Goal: Task Accomplishment & Management: Manage account settings

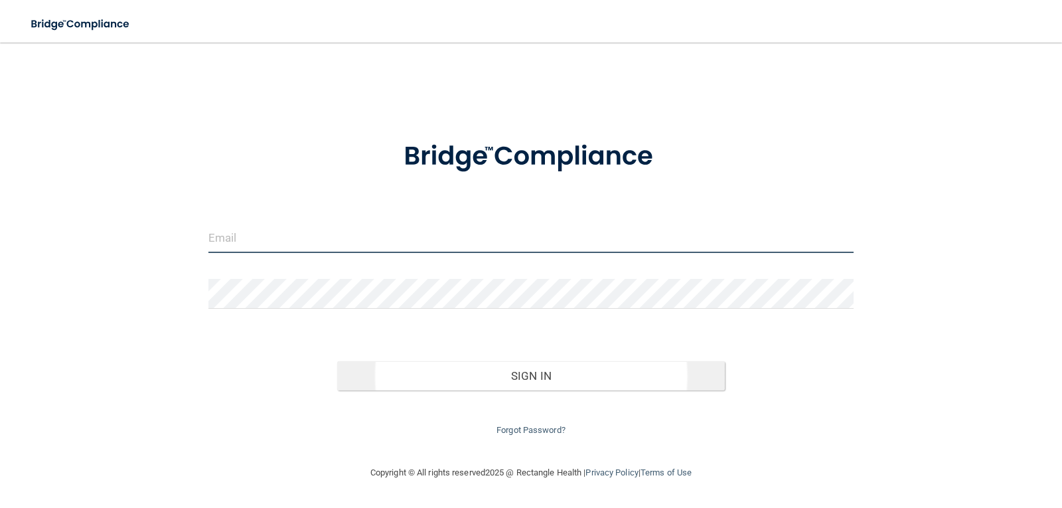
type input "[EMAIL_ADDRESS][DOMAIN_NAME]"
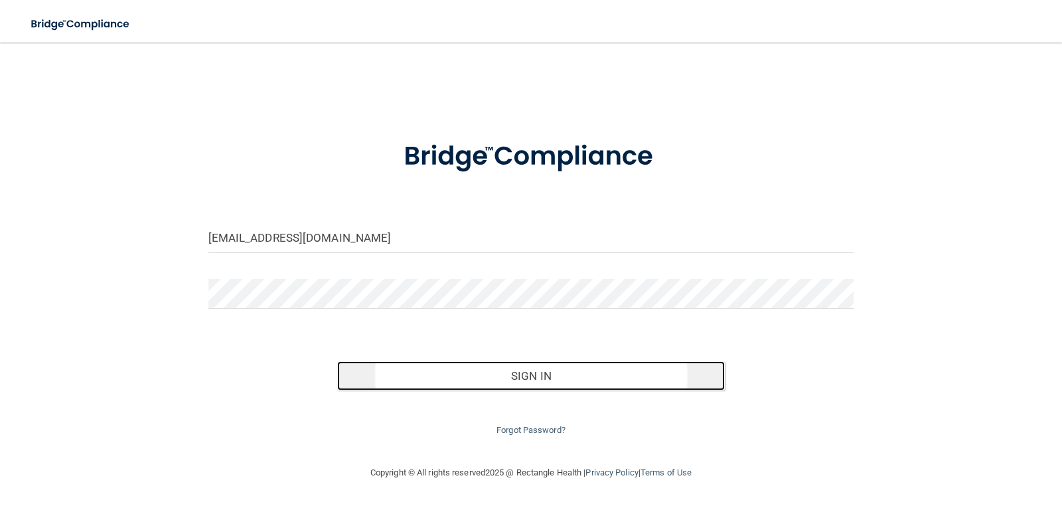
click at [530, 371] on button "Sign In" at bounding box center [531, 375] width 388 height 29
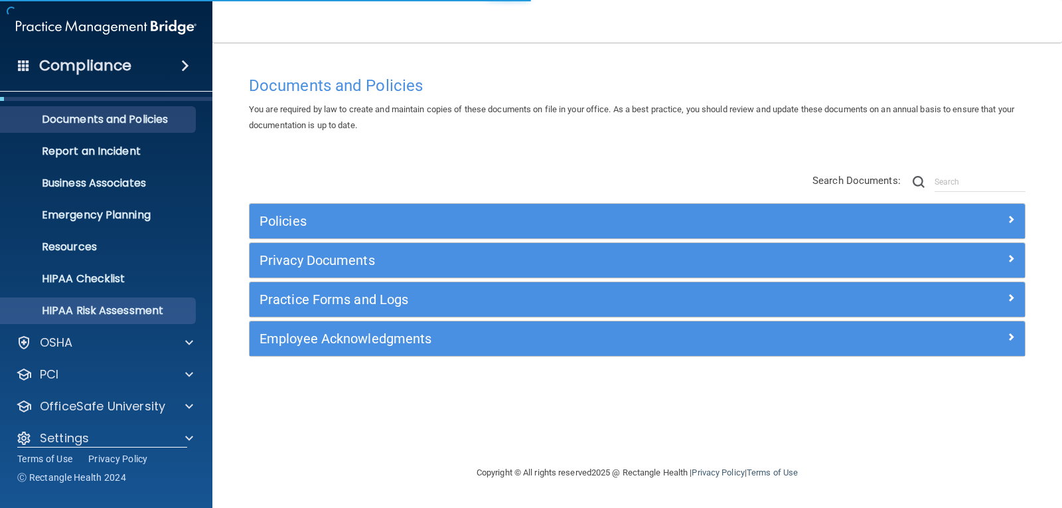
scroll to position [43, 0]
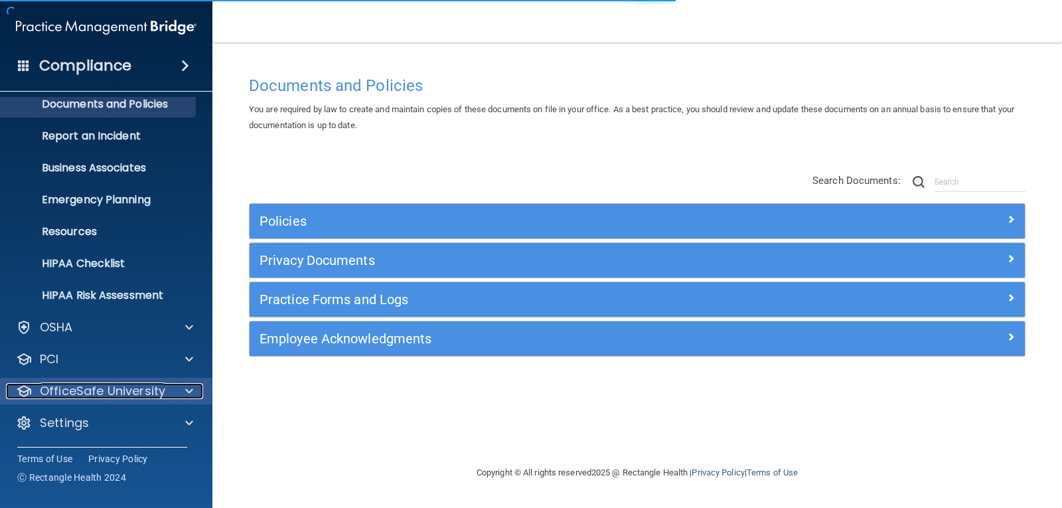
click at [152, 388] on p "OfficeSafe University" at bounding box center [102, 391] width 125 height 16
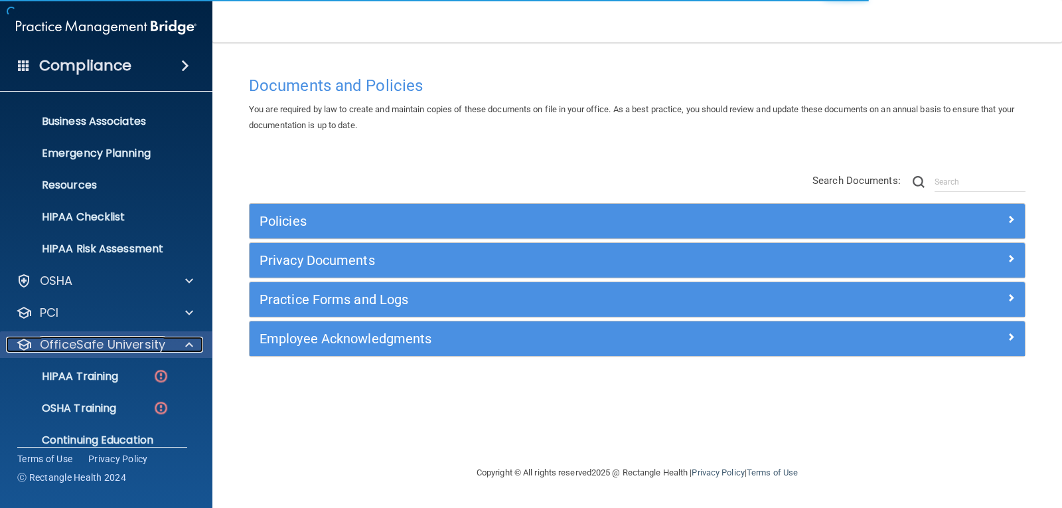
scroll to position [139, 0]
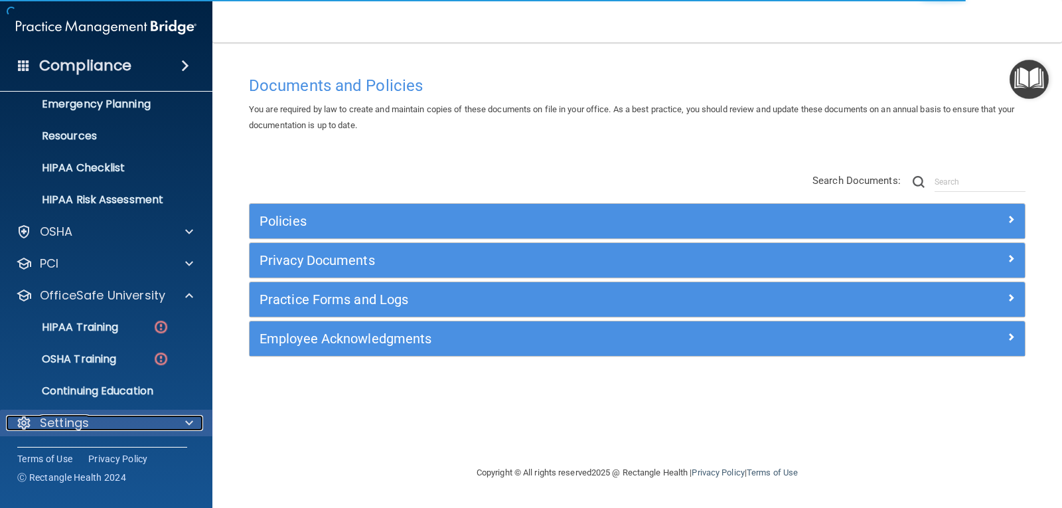
click at [104, 416] on div "Settings" at bounding box center [88, 423] width 165 height 16
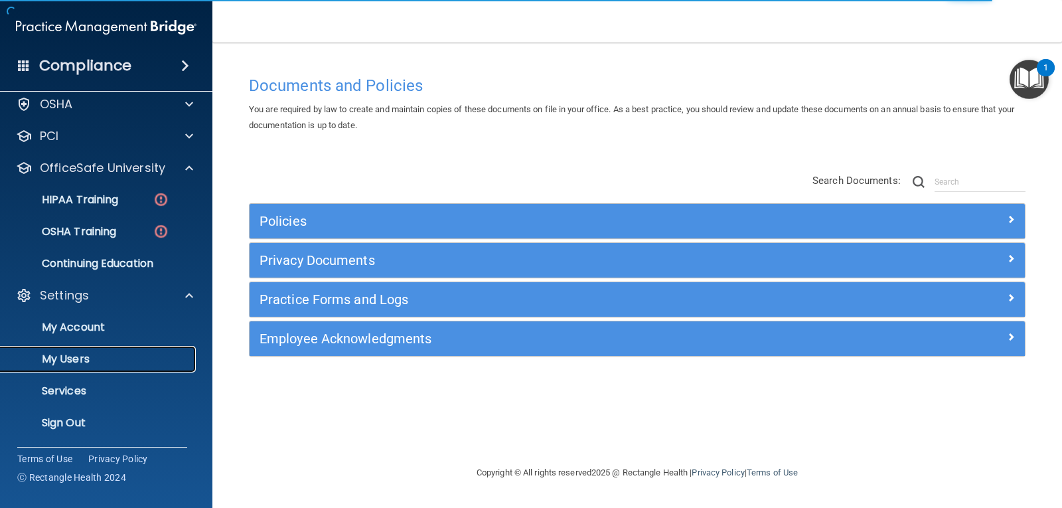
click at [92, 359] on p "My Users" at bounding box center [99, 359] width 181 height 13
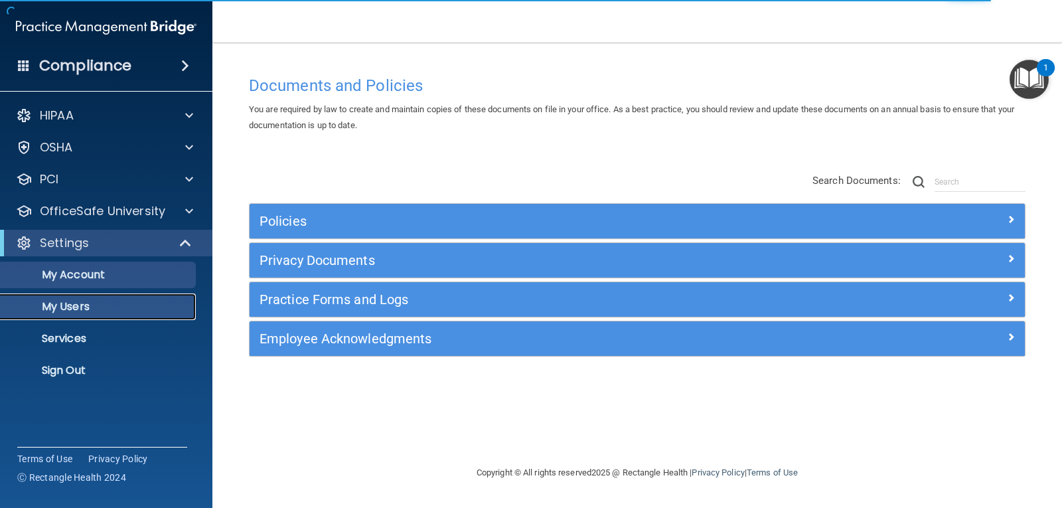
select select "20"
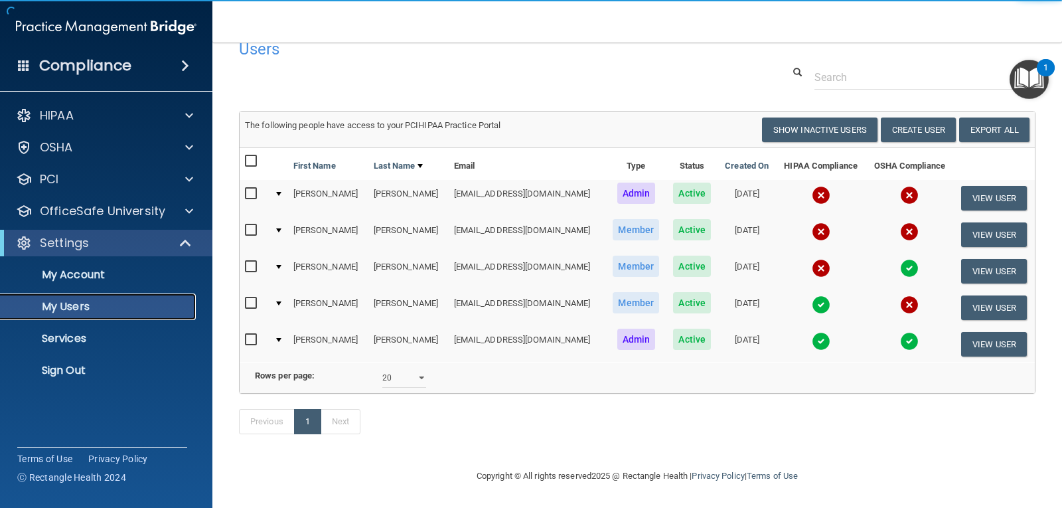
scroll to position [43, 0]
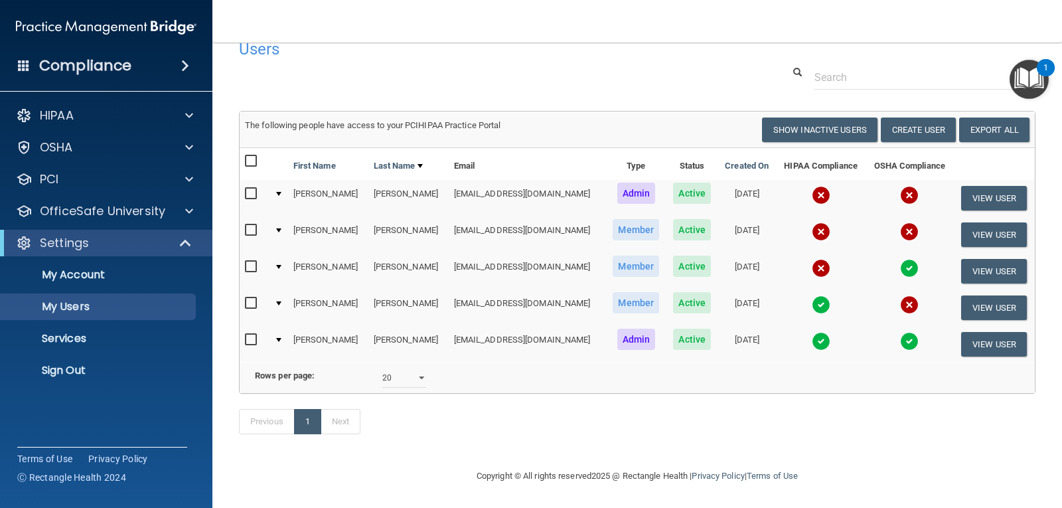
click at [812, 295] on img at bounding box center [821, 304] width 19 height 19
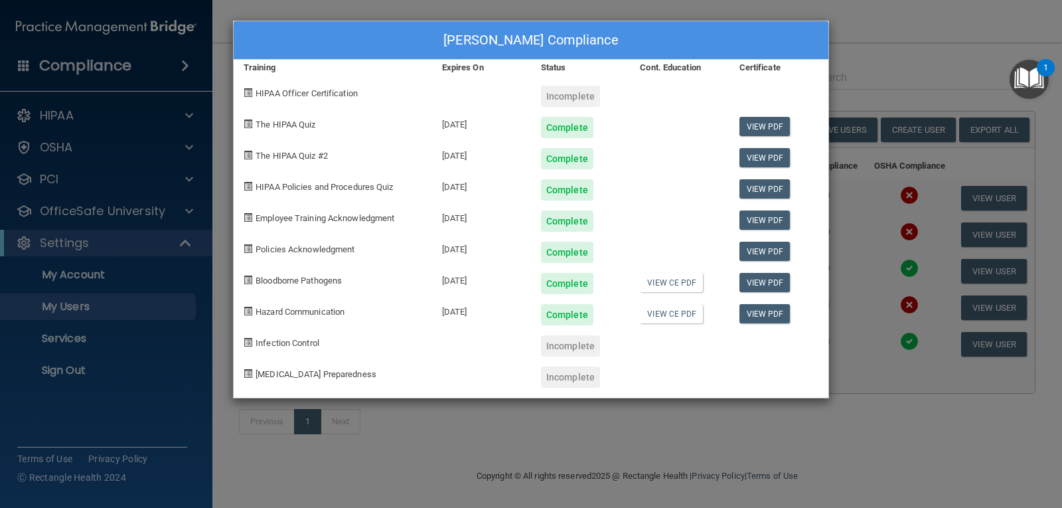
click at [876, 18] on div "[PERSON_NAME] Compliance Training Expires On Status Cont. Education Certificate…" at bounding box center [531, 254] width 1062 height 508
